Goal: Check status: Check status

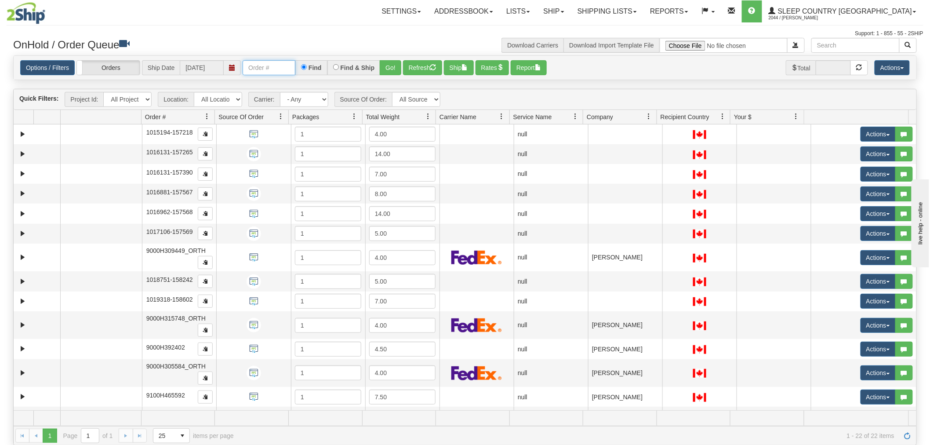
click at [270, 68] on input "text" at bounding box center [269, 67] width 53 height 15
paste input "9000i042652"
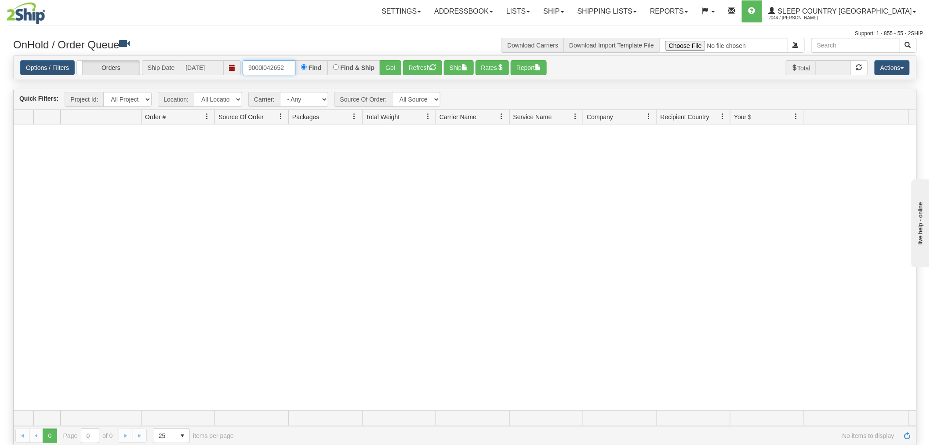
click at [293, 68] on input "9000i042652" at bounding box center [269, 67] width 53 height 15
drag, startPoint x: 265, startPoint y: 69, endPoint x: 284, endPoint y: 72, distance: 18.7
click at [265, 69] on input "9000i042652" at bounding box center [269, 67] width 53 height 15
type input "9000h042652"
click at [284, 66] on input "9000h042652" at bounding box center [269, 67] width 53 height 15
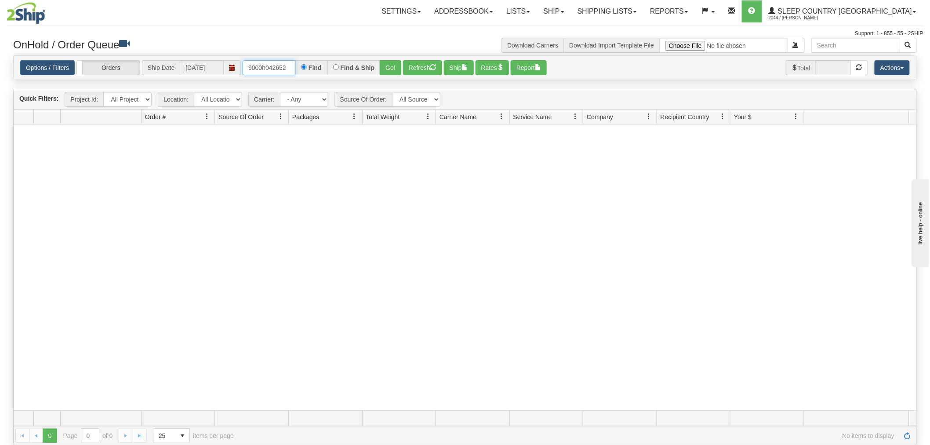
click at [284, 66] on input "9000h042652" at bounding box center [269, 67] width 53 height 15
click at [644, 12] on link "Shipping lists" at bounding box center [607, 11] width 73 height 22
click at [618, 32] on span "Current Shipments" at bounding box center [591, 30] width 51 height 7
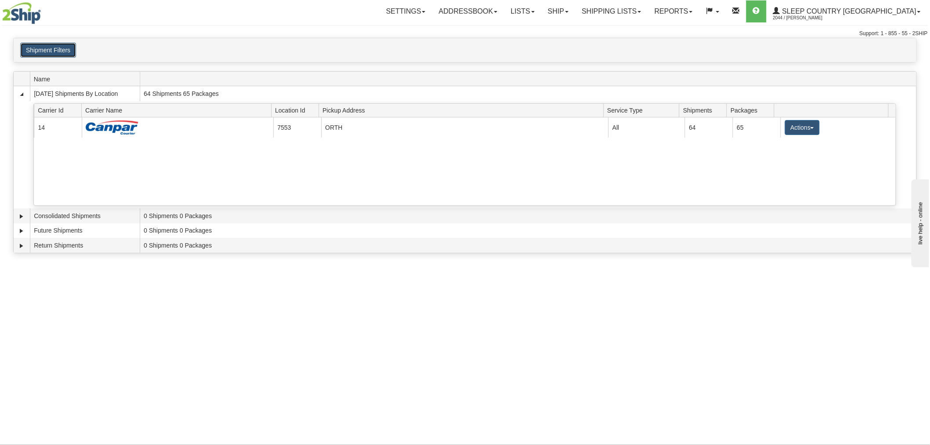
click at [50, 51] on button "Shipment Filters" at bounding box center [48, 50] width 56 height 15
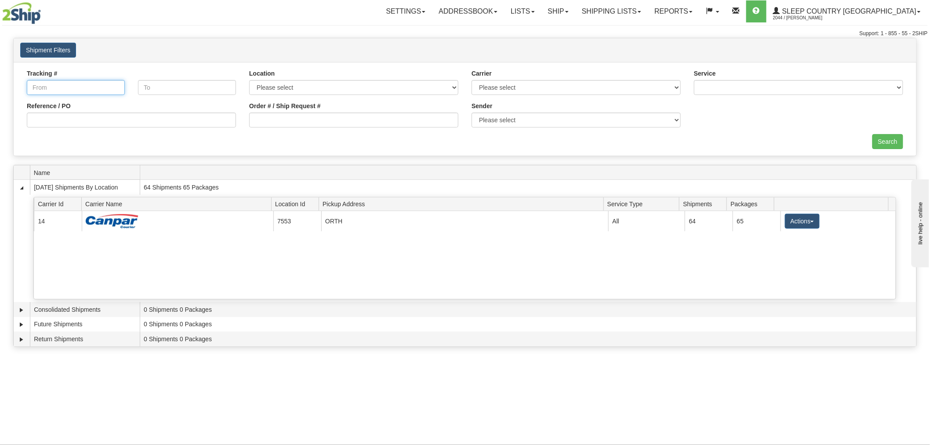
click at [63, 86] on input "Tracking #" at bounding box center [76, 87] width 98 height 15
paste input "9000i042652"
click at [58, 90] on input "9000i042652" at bounding box center [76, 87] width 98 height 15
type input "9000i042652"
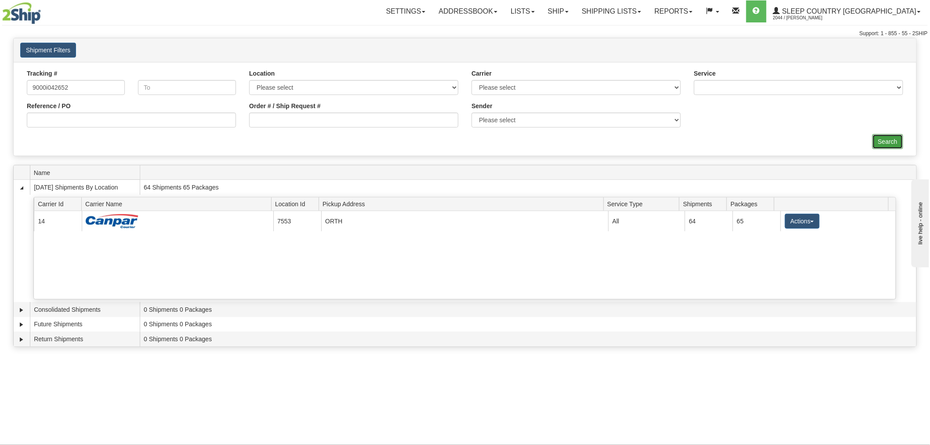
click at [893, 142] on input "Search" at bounding box center [888, 141] width 31 height 15
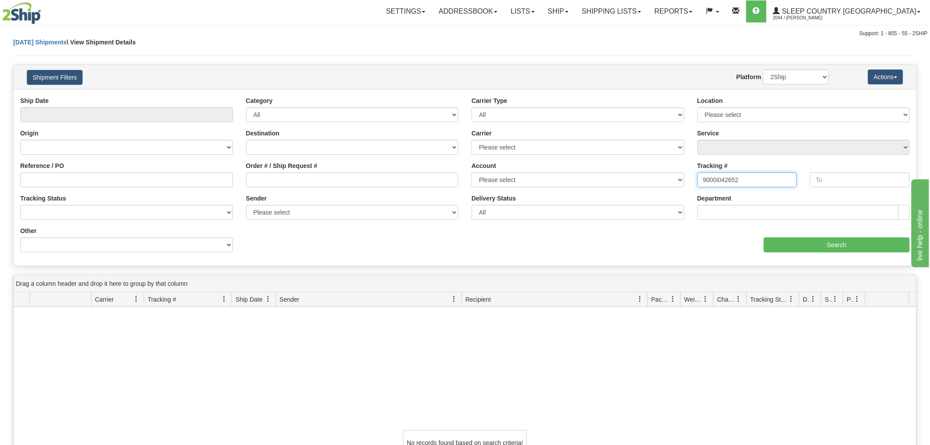
click at [755, 182] on input "9000i042652" at bounding box center [748, 179] width 100 height 15
click at [277, 179] on input "Order # / Ship Request #" at bounding box center [352, 179] width 213 height 15
paste input "9000i042652"
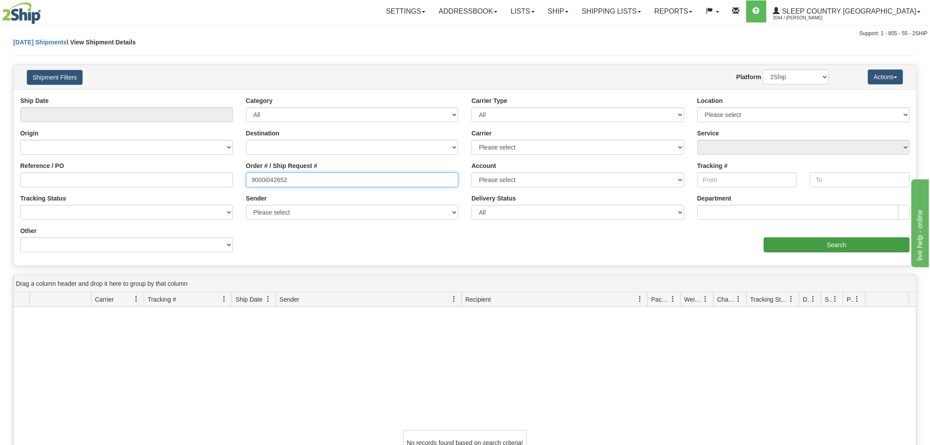
type input "9000i042652"
click at [849, 244] on input "Search" at bounding box center [837, 244] width 146 height 15
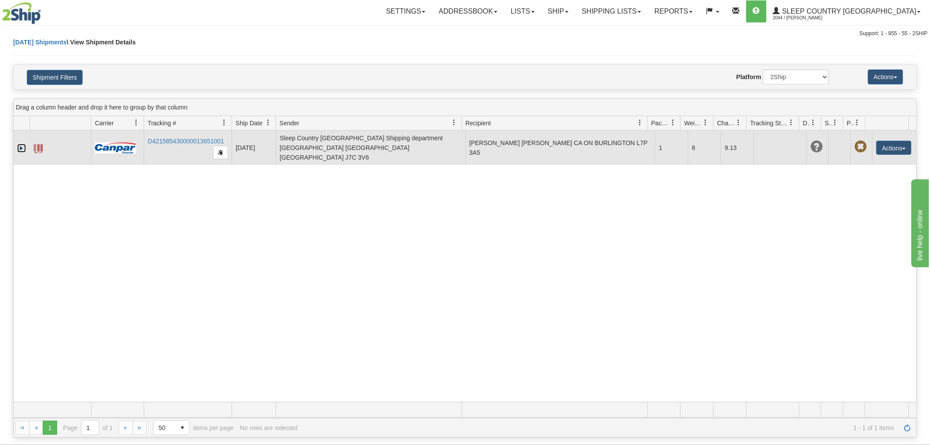
click at [20, 144] on link "Expand" at bounding box center [21, 148] width 9 height 9
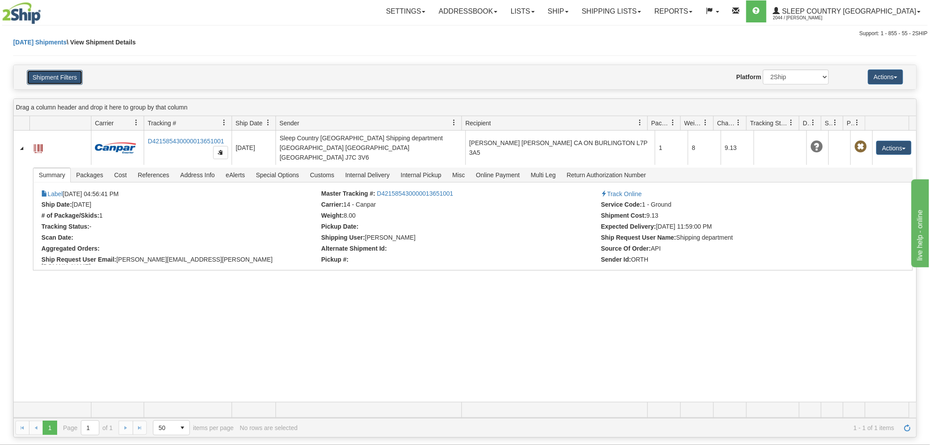
click at [68, 77] on button "Shipment Filters" at bounding box center [55, 77] width 56 height 15
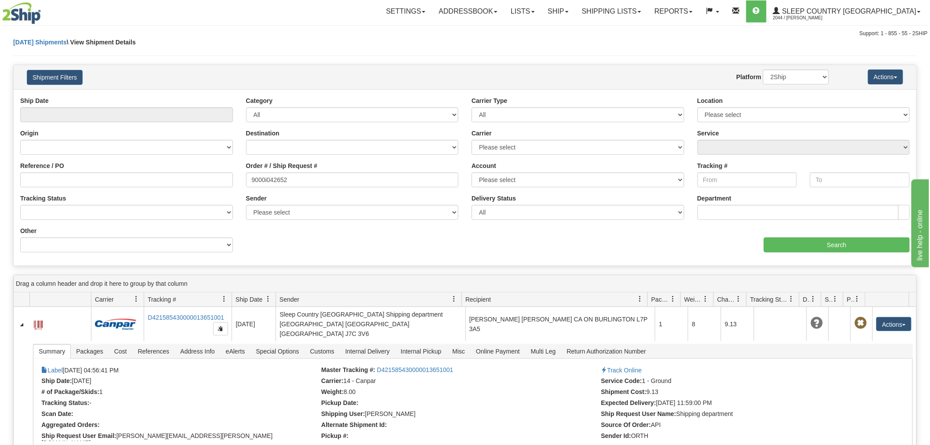
click at [54, 45] on div "Today Shipments \ View Shipment Details" at bounding box center [465, 51] width 904 height 27
click at [51, 40] on link "[DATE] Shipments" at bounding box center [40, 42] width 54 height 7
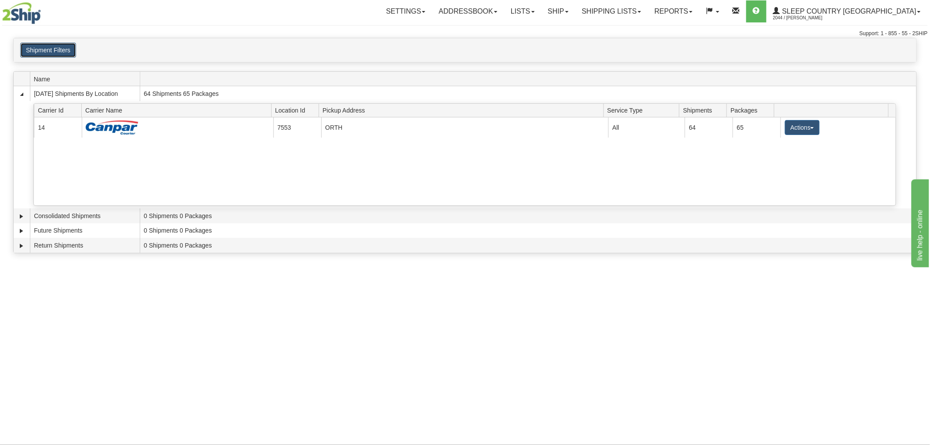
click at [40, 47] on button "Shipment Filters" at bounding box center [48, 50] width 56 height 15
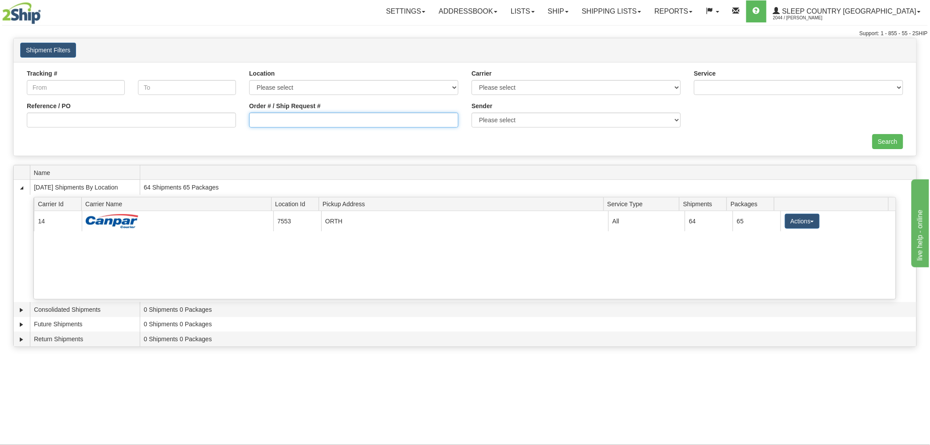
click at [286, 116] on input "Order # / Ship Request #" at bounding box center [353, 120] width 209 height 15
paste input "9000i042652"
type input "9000i042652"
click at [639, 11] on link "Shipping lists" at bounding box center [612, 11] width 73 height 22
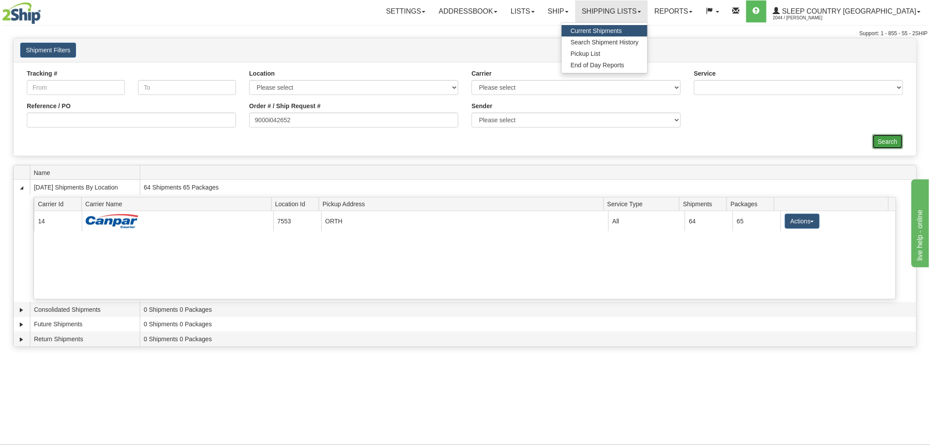
click at [899, 143] on input "Search" at bounding box center [888, 141] width 31 height 15
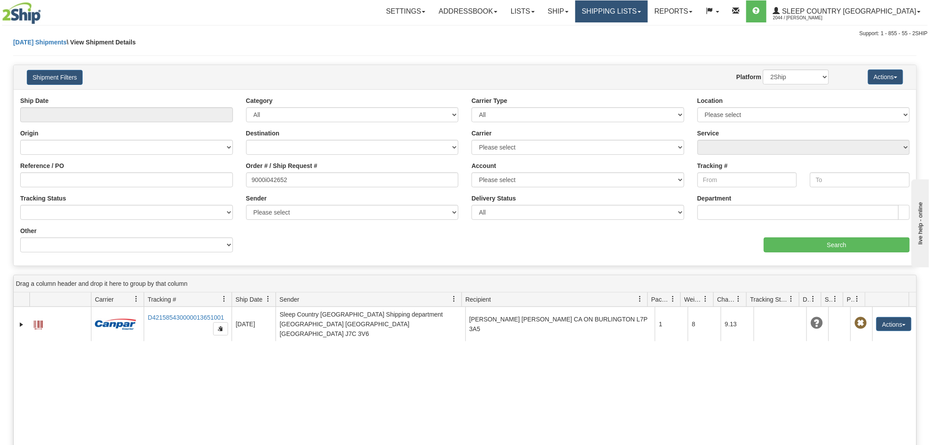
click at [644, 11] on link "Shipping lists" at bounding box center [612, 11] width 73 height 22
